Goal: Task Accomplishment & Management: Complete application form

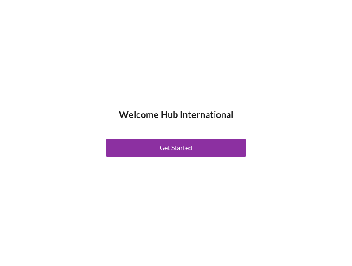
click at [174, 148] on div "Get Started" at bounding box center [176, 148] width 32 height 19
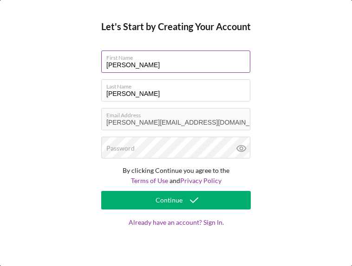
click at [137, 65] on input "[PERSON_NAME]" at bounding box center [175, 62] width 149 height 22
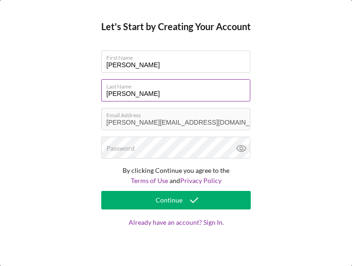
click at [132, 93] on input "[PERSON_NAME]" at bounding box center [175, 90] width 149 height 22
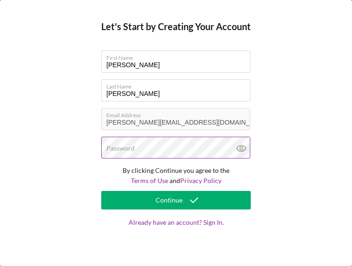
click at [129, 148] on label "Password" at bounding box center [120, 148] width 28 height 7
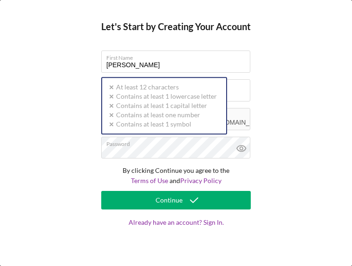
click at [312, 121] on div "Let's Start by Creating Your Account First Name [PERSON_NAME] Last Name [PERSON…" at bounding box center [176, 133] width 352 height 266
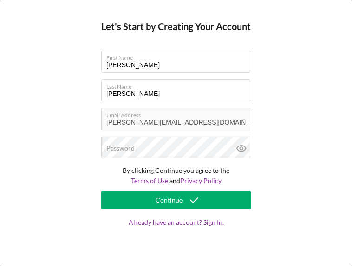
click at [160, 118] on label "Email Address" at bounding box center [178, 114] width 144 height 10
click at [148, 120] on div "Email Address [PERSON_NAME][EMAIL_ADDRESS][DOMAIN_NAME]" at bounding box center [175, 119] width 149 height 23
